Goal: Information Seeking & Learning: Learn about a topic

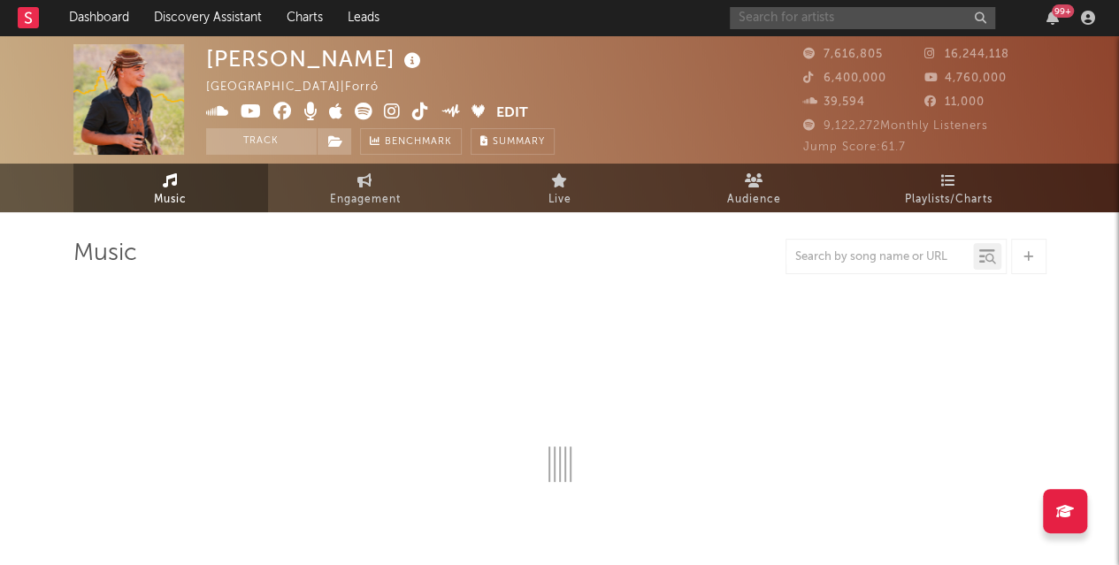
click at [848, 17] on input "text" at bounding box center [862, 18] width 265 height 22
type input "[PERSON_NAME]"
select select "6m"
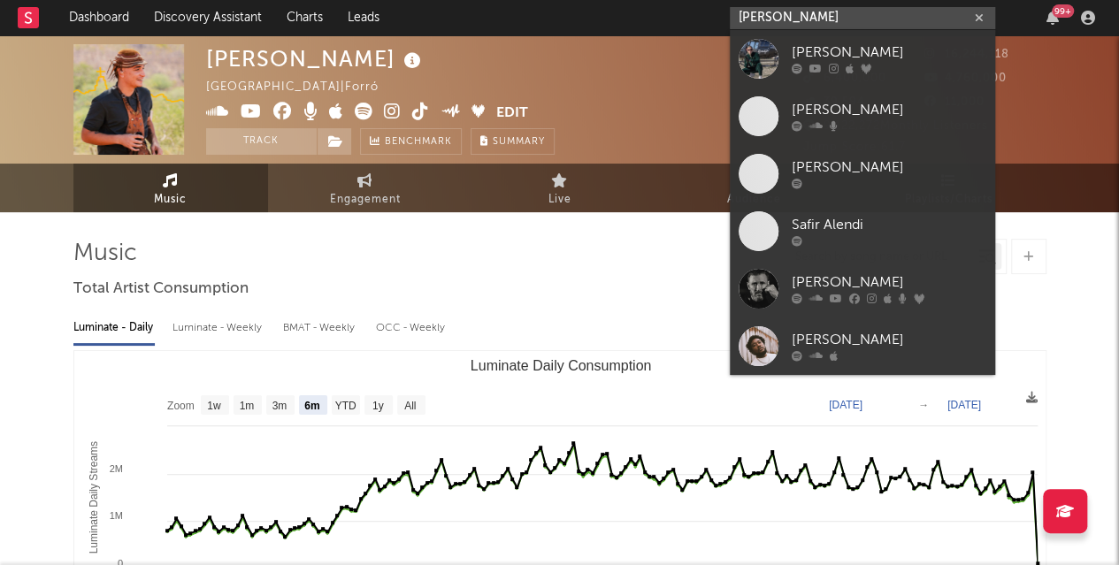
type input "[PERSON_NAME]"
click at [805, 52] on div "[PERSON_NAME]" at bounding box center [889, 52] width 195 height 21
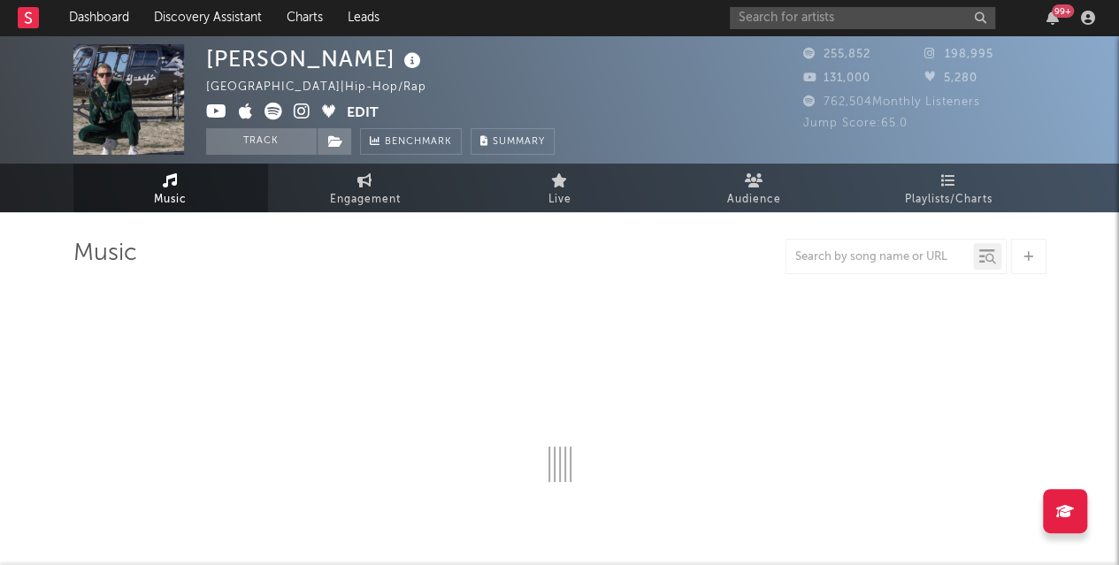
select select "6m"
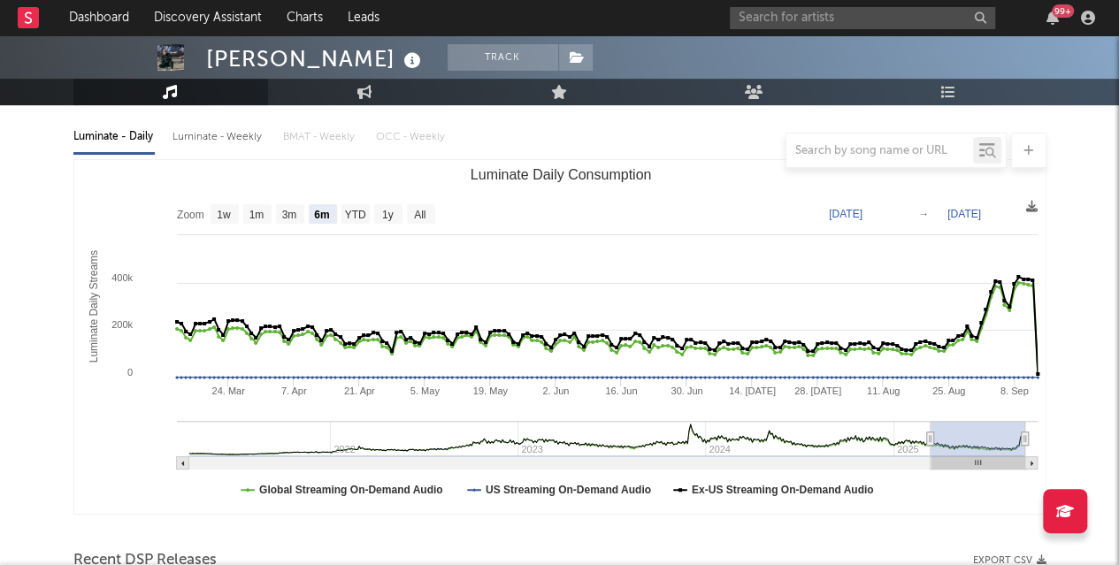
scroll to position [226, 0]
